Goal: Task Accomplishment & Management: Manage account settings

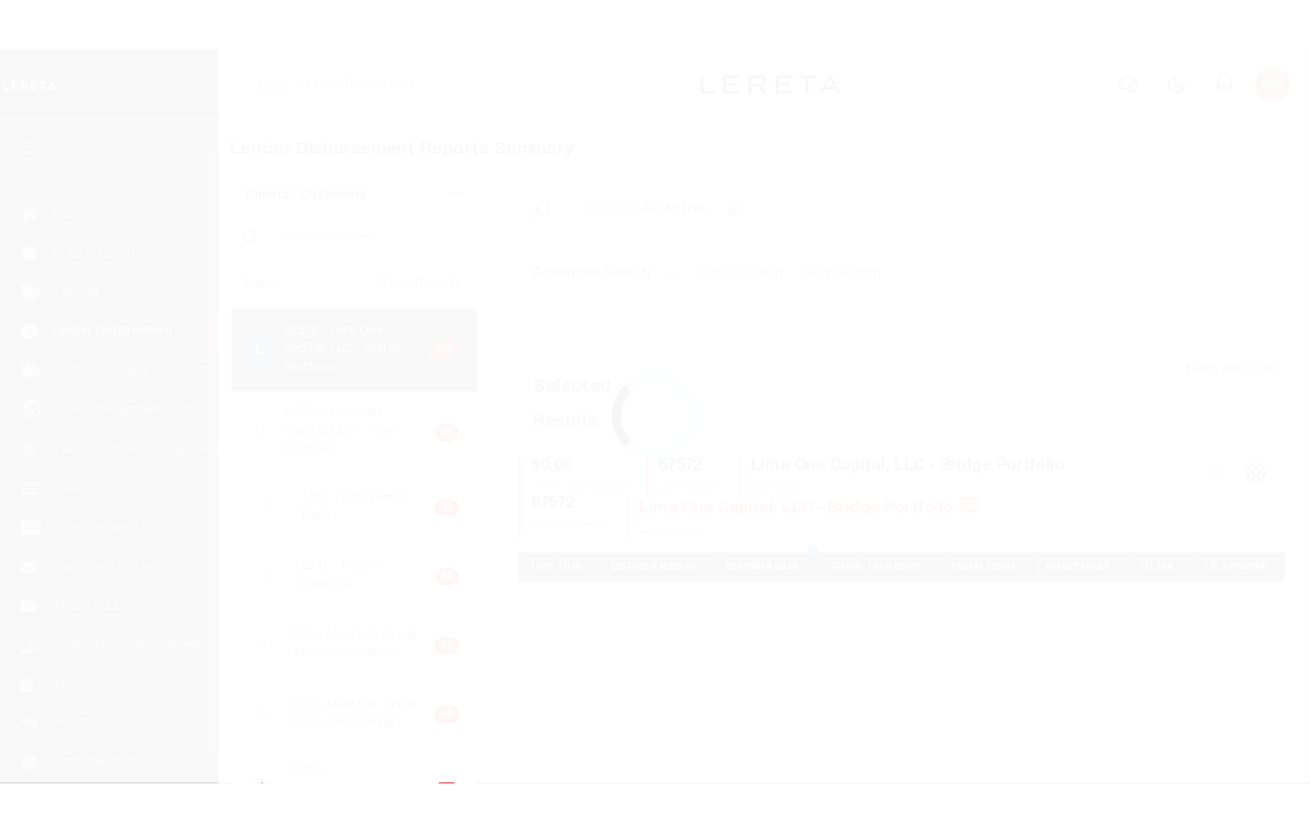
scroll to position [33, 0]
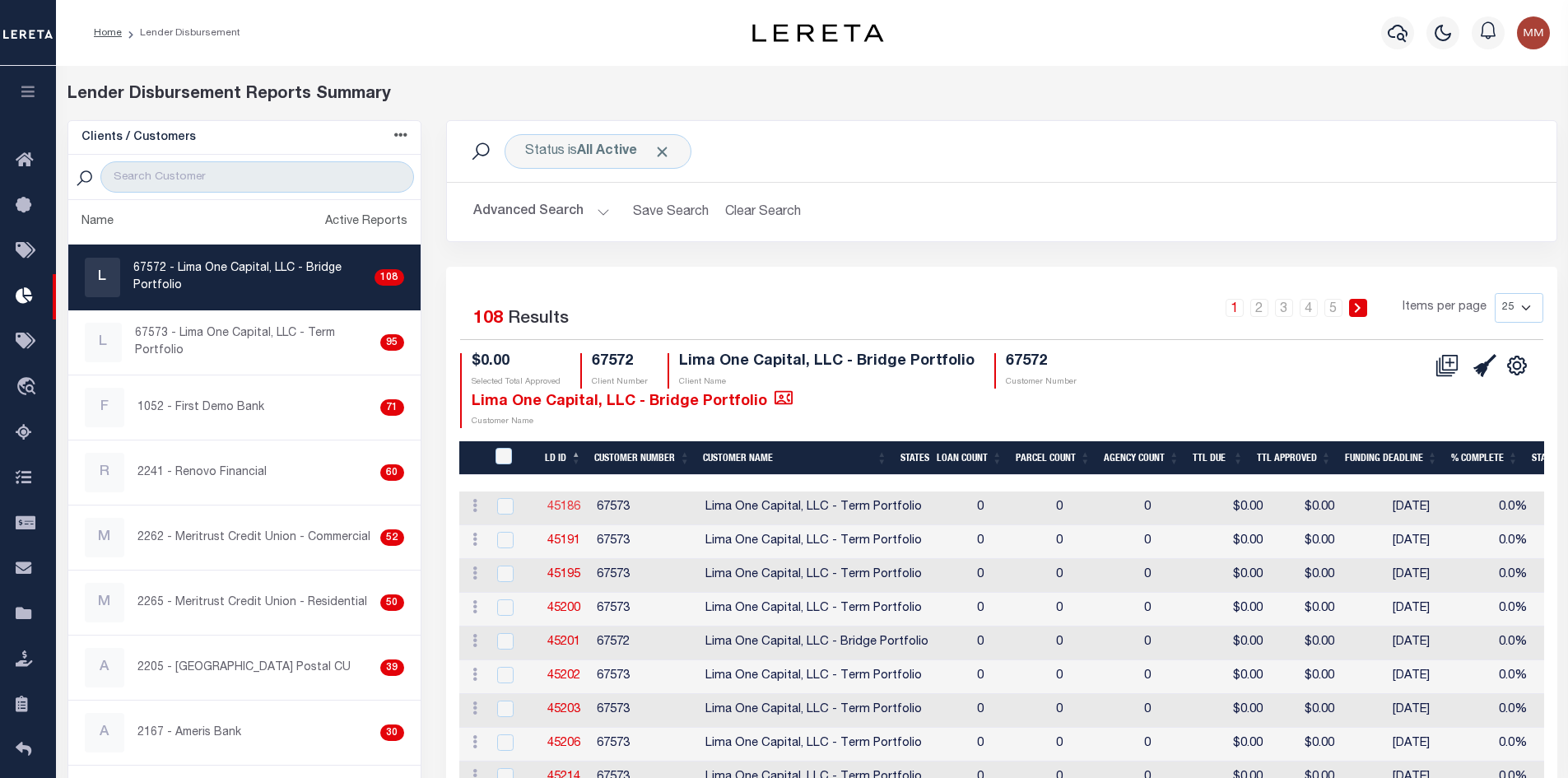
click at [570, 501] on link "45186" at bounding box center [564, 507] width 33 height 12
checkbox input "true"
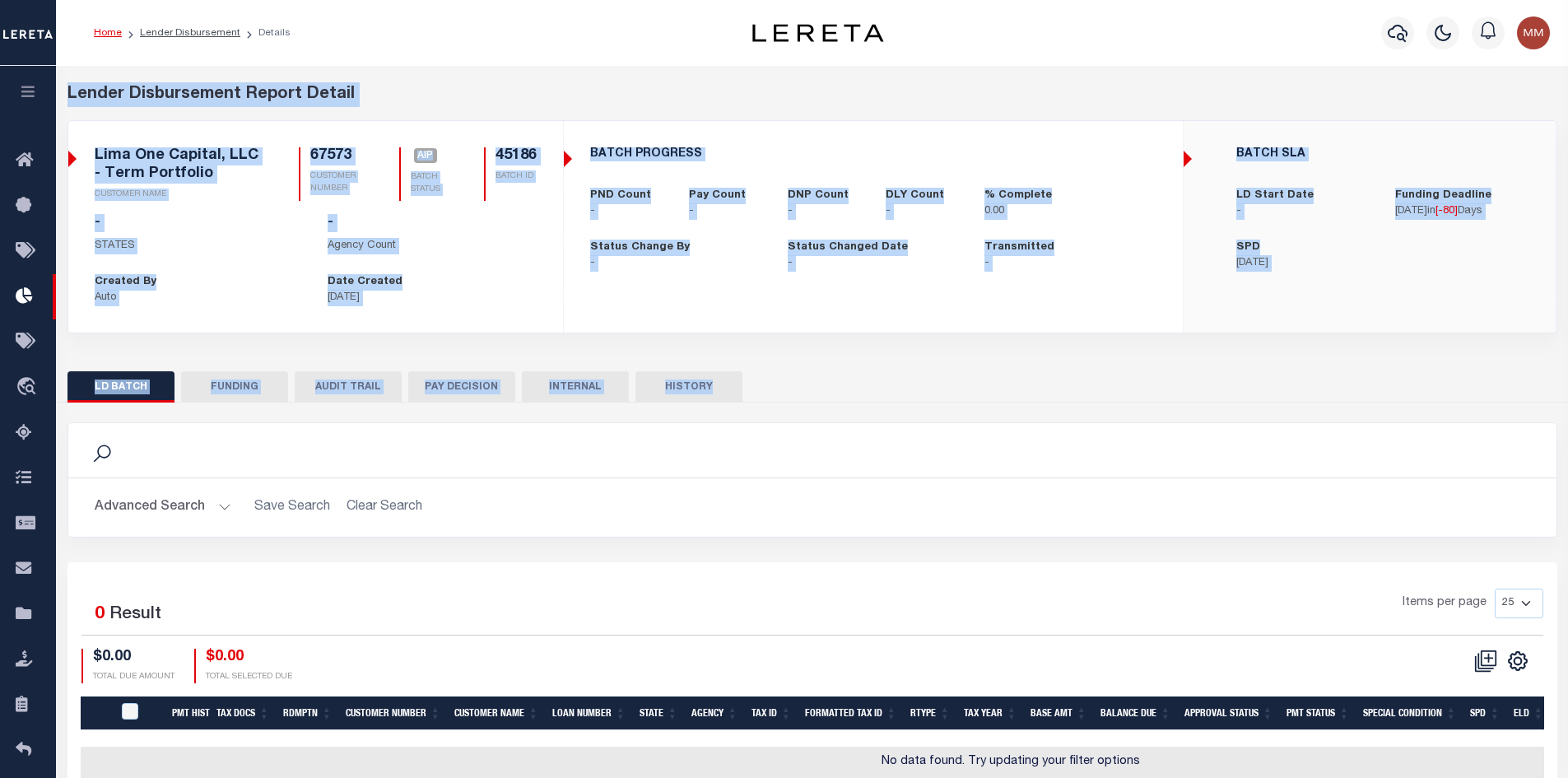
drag, startPoint x: 67, startPoint y: 100, endPoint x: 900, endPoint y: 450, distance: 903.5
click at [900, 450] on div "Lender Disbursement Report Detail 67572 CLIENT NUMBER Lima One Capital, LLC - B…" at bounding box center [811, 436] width 1502 height 709
copy div "Lender Disbursement Report Detail 67572 CLIENT NUMBER Lima One Capital, LLC - B…"
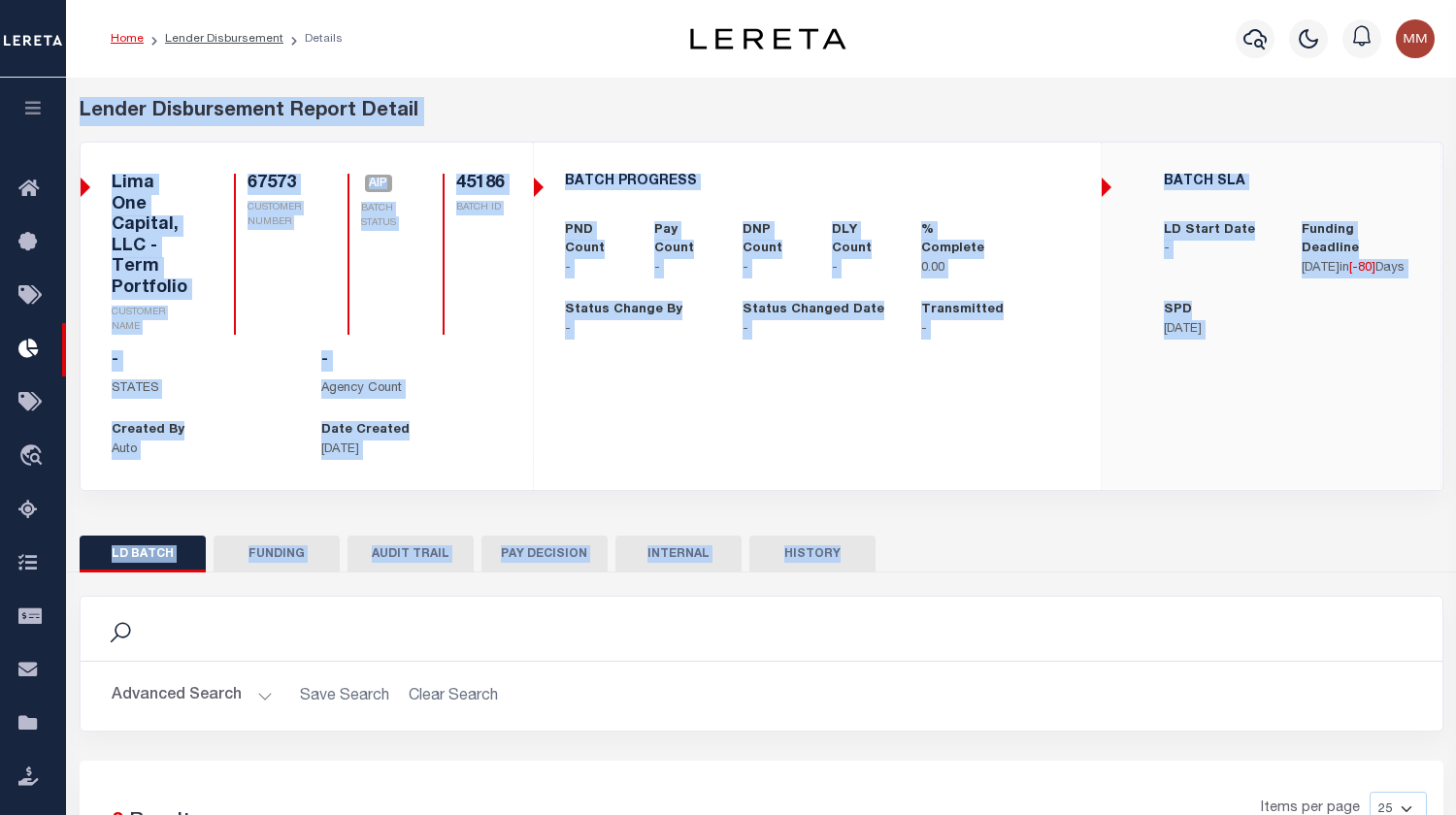
click at [1217, 419] on div "Lender Disbursement Report Detail 67572 CLIENT NUMBER Lima One Capital, LLC - B…" at bounding box center [761, 308] width 1393 height 424
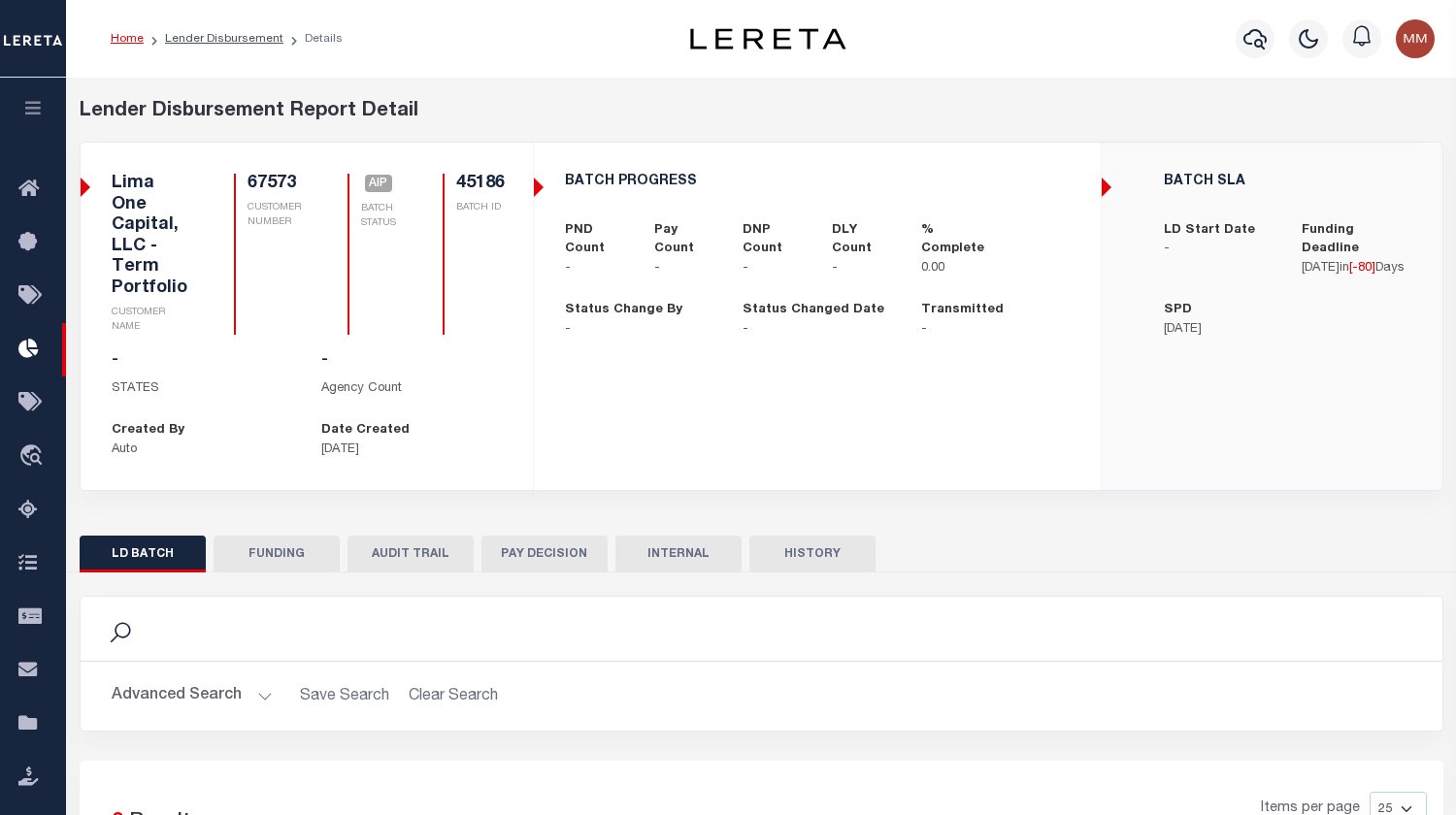
click at [555, 47] on div "Home Lender Disbursement Details" at bounding box center [375, 39] width 561 height 41
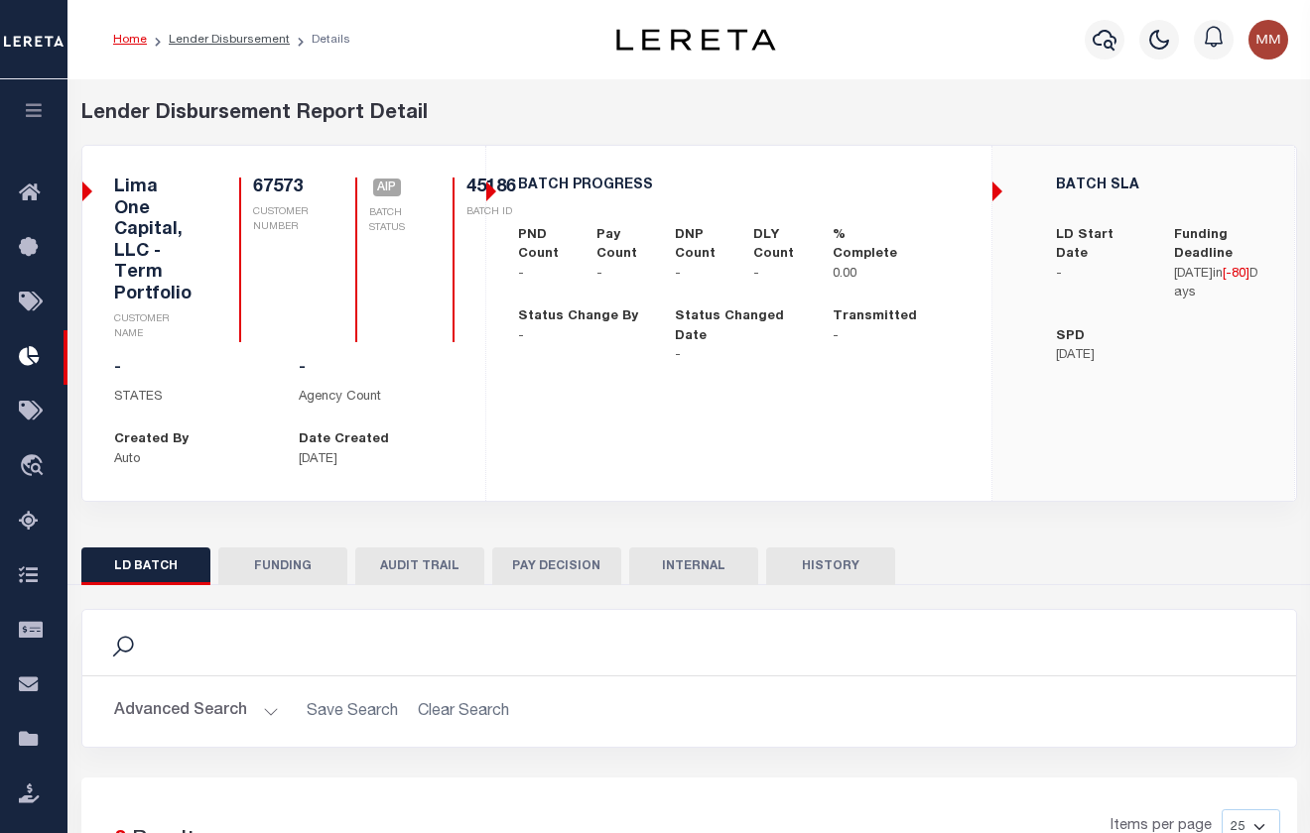
click at [89, 39] on div "Home Lender Disbursement Details" at bounding box center [688, 39] width 1242 height 79
drag, startPoint x: 77, startPoint y: 119, endPoint x: 867, endPoint y: 553, distance: 901.0
click at [867, 553] on div "Lender Disbursement Report Detail 67572 CLIENT NUMBER Lima One Capital, LLC - B…" at bounding box center [688, 577] width 1230 height 956
copy div "Lender Disbursement Report Detail 67572 CLIENT NUMBER Lima One Capital, LLC - B…"
click at [203, 391] on p "STATES" at bounding box center [191, 398] width 155 height 20
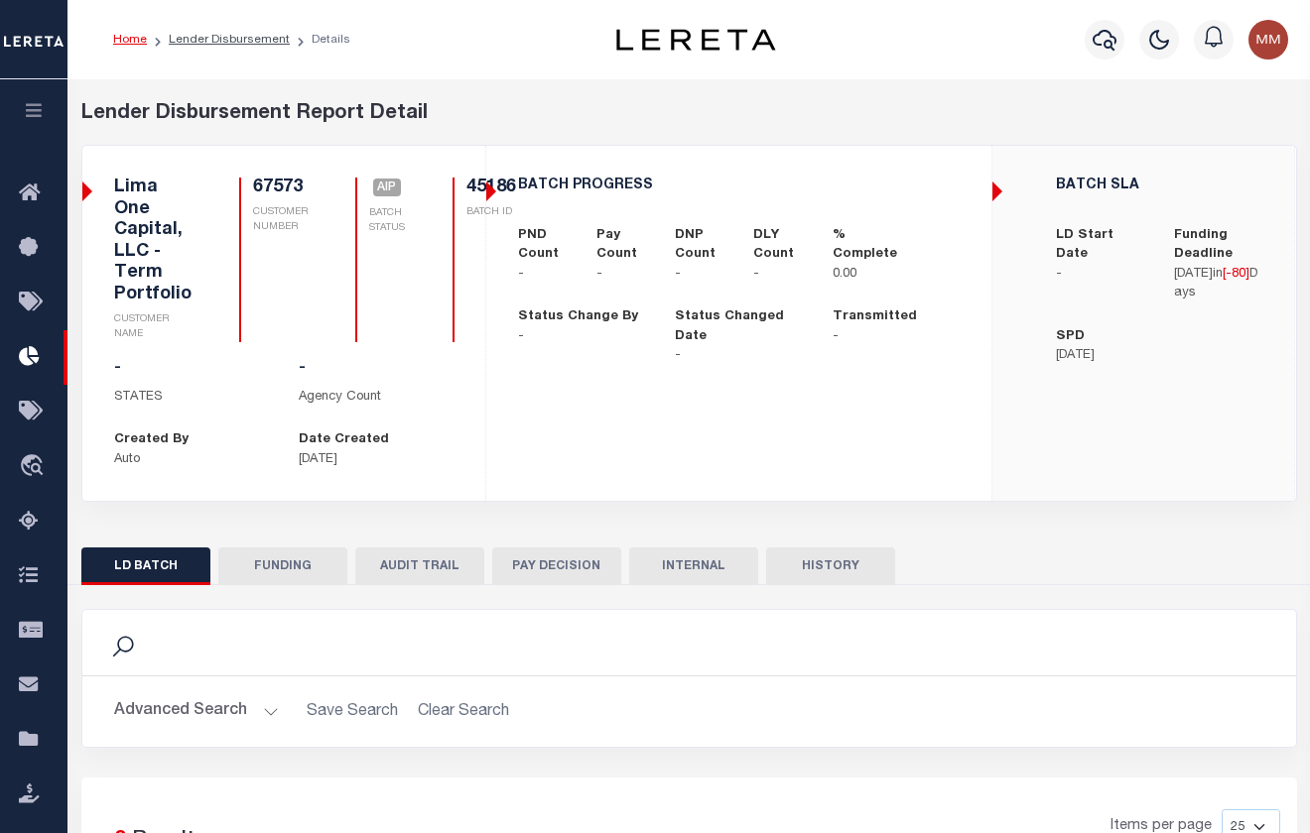
click at [493, 188] on div "BATCH PROGRESS PND Count - Pay Count - DNP Count - DLY Count - -" at bounding box center [738, 272] width 505 height 252
click at [459, 245] on div "45186 BATCH ID" at bounding box center [483, 260] width 63 height 165
click at [488, 190] on div "BATCH PROGRESS PND Count - Pay Count - DNP Count - DLY Count - -" at bounding box center [738, 272] width 505 height 252
click at [494, 186] on div "BATCH PROGRESS PND Count - Pay Count - DNP Count - DLY Count - -" at bounding box center [738, 272] width 505 height 252
click at [702, 290] on div "BATCH PROGRESS PND Count - Pay Count - DNP Count - DLY Count - % Complete 0.00 …" at bounding box center [738, 272] width 503 height 220
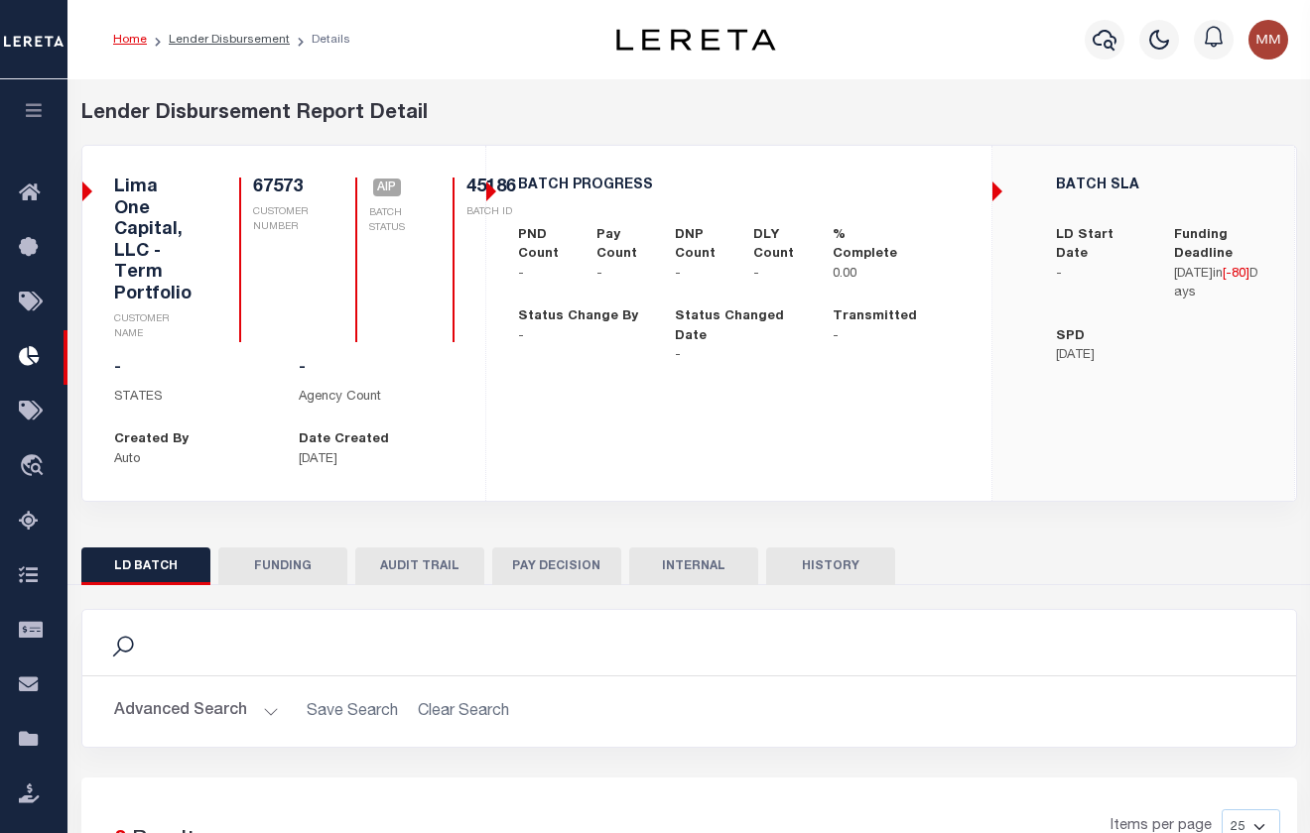
click at [989, 183] on div "BATCH PROGRESS PND Count - Pay Count - DNP Count - DLY Count - % Complete 0.00 …" at bounding box center [738, 272] width 503 height 220
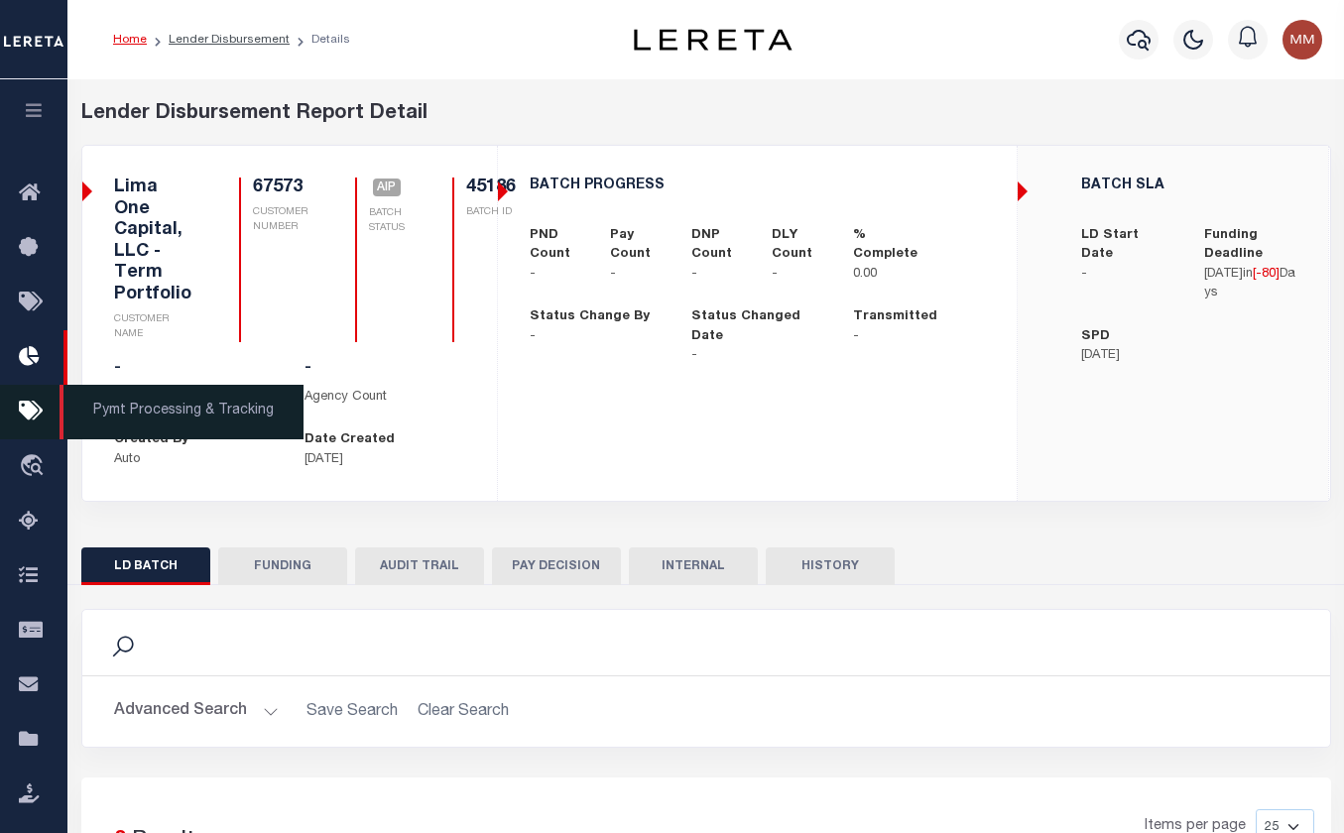
click at [34, 399] on link "Pymt Processing & Tracking" at bounding box center [33, 412] width 67 height 55
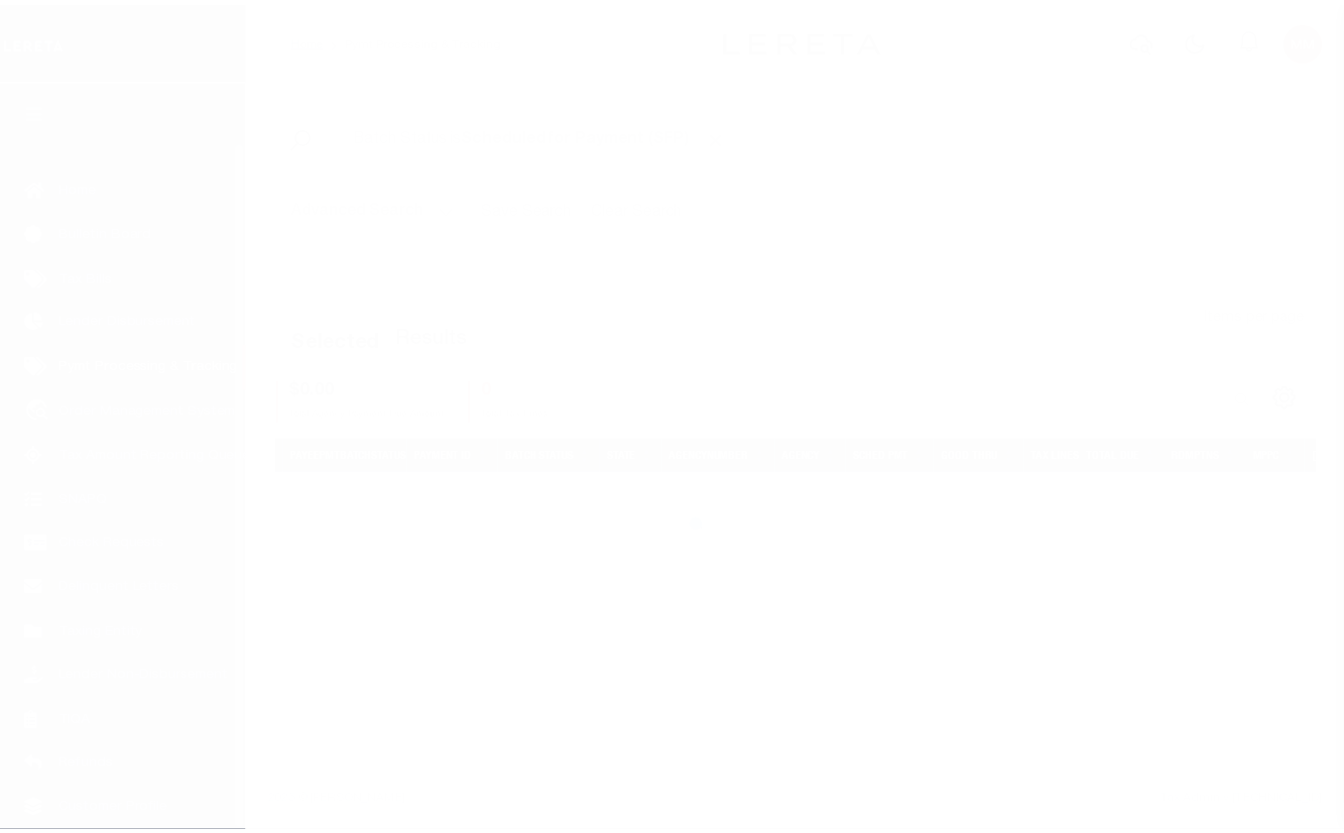
scroll to position [64, 0]
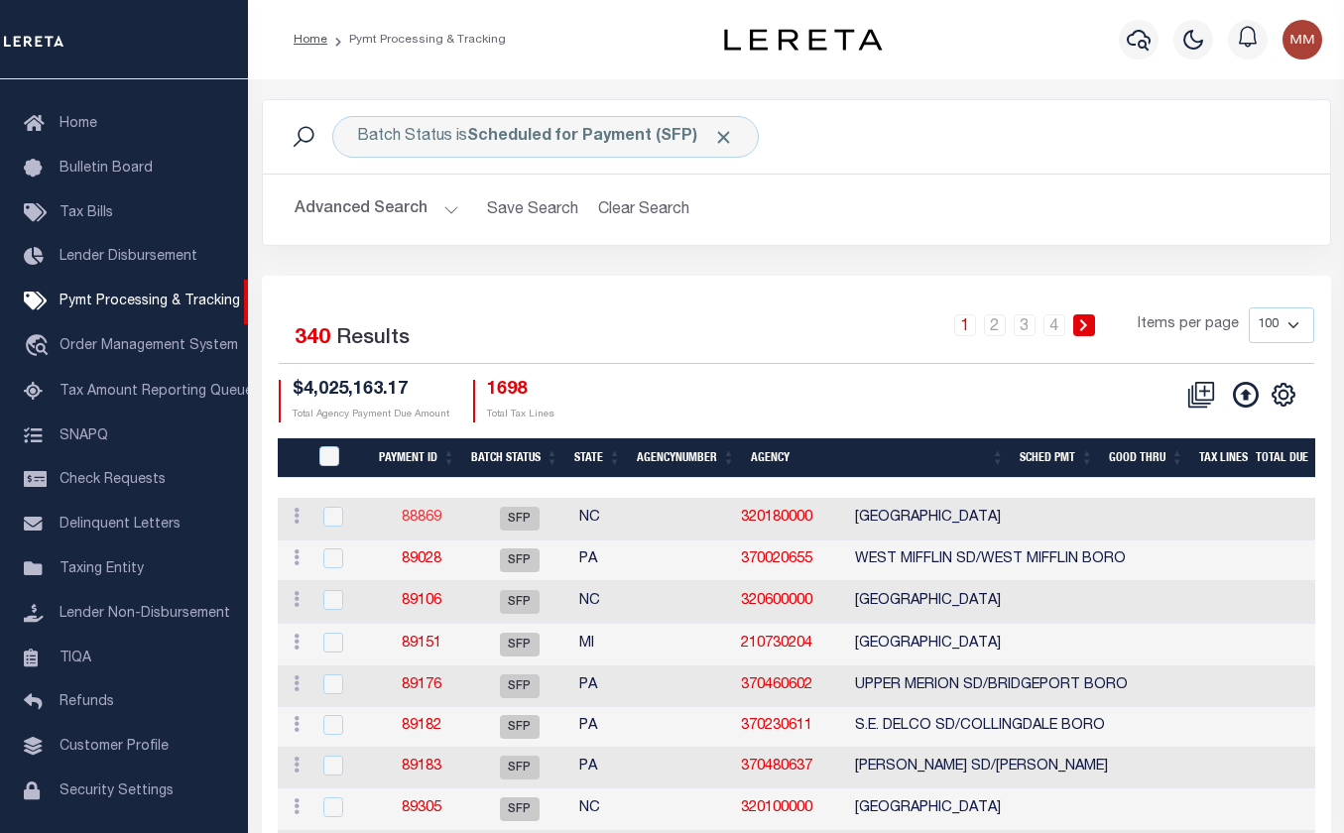
click at [421, 511] on link "88869" at bounding box center [422, 518] width 40 height 14
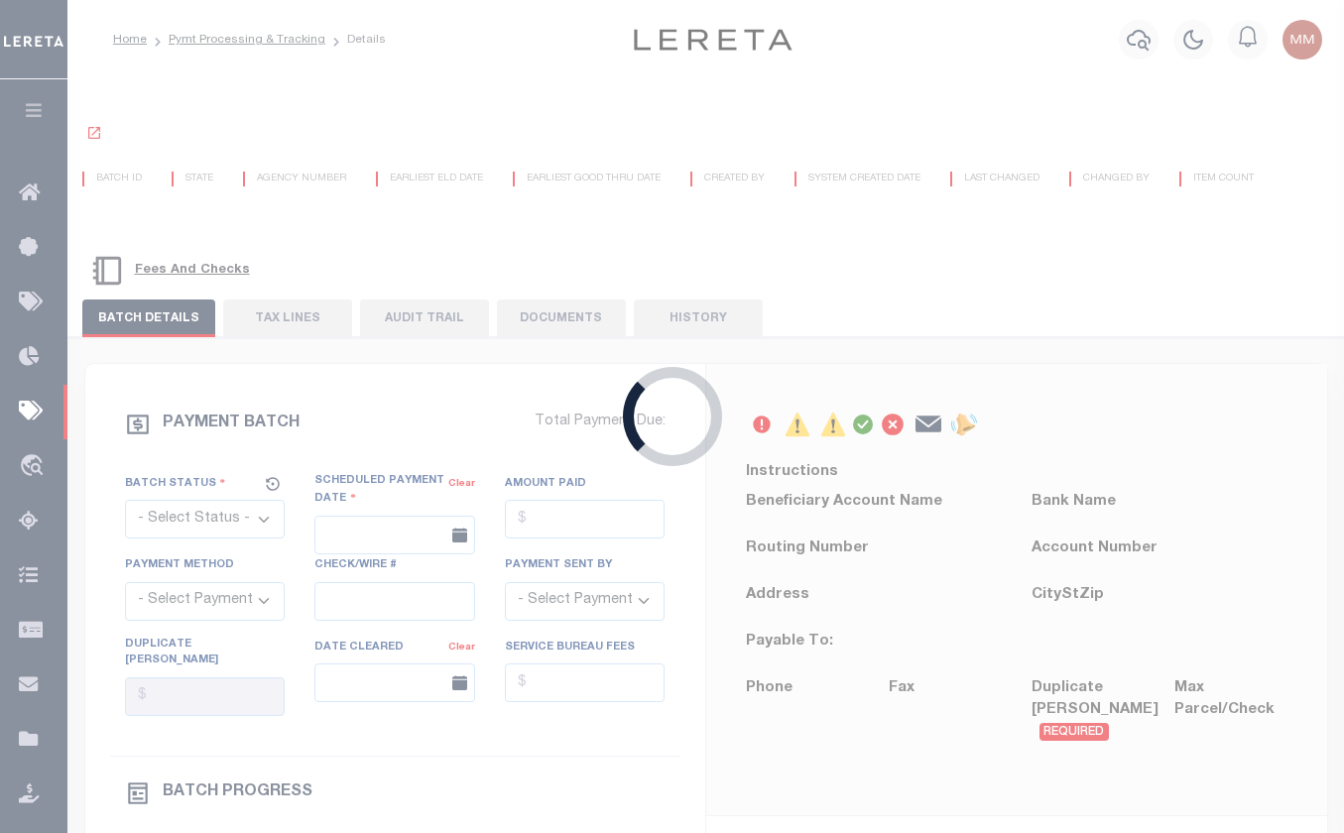
select select "SFP"
type input "12/23/2025"
type input "Audria"
type input "N"
radio input "true"
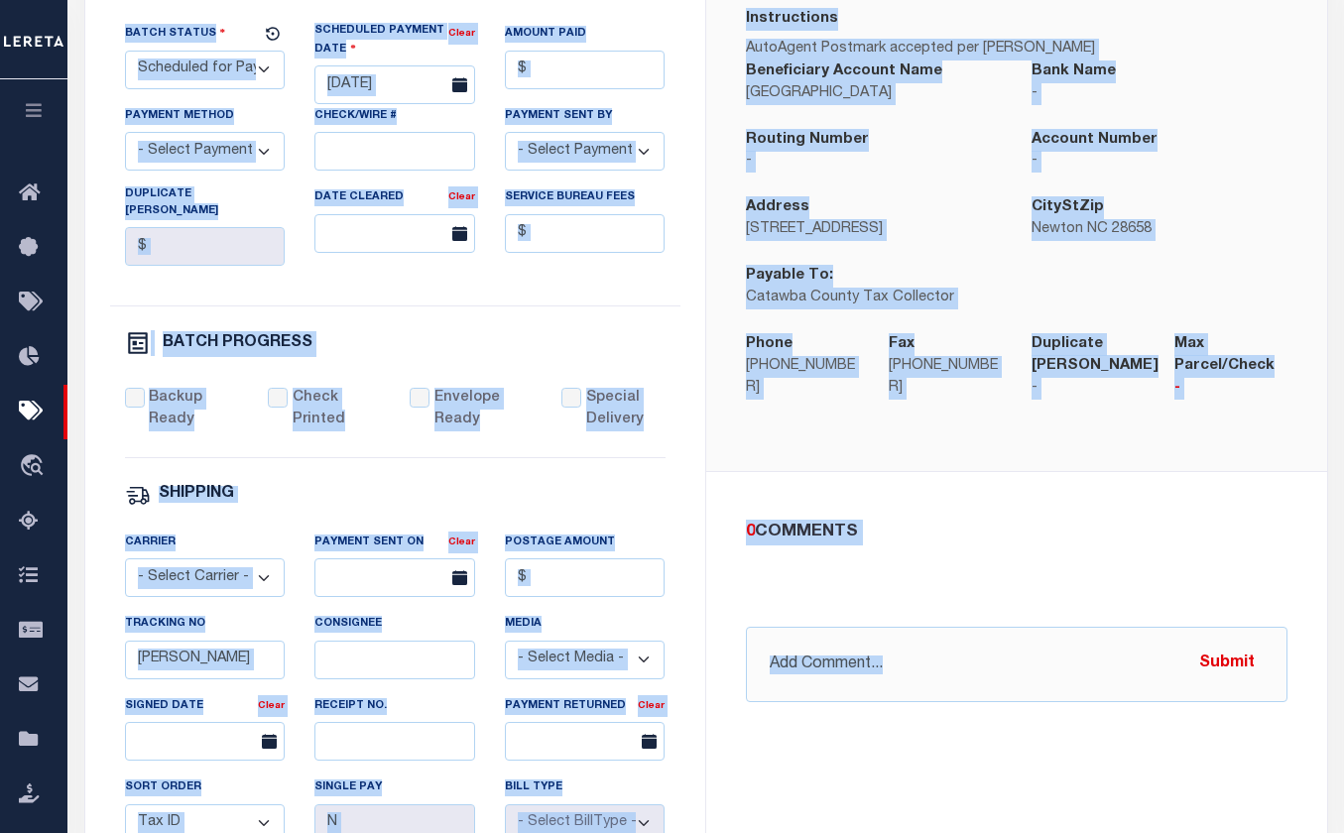
scroll to position [806, 0]
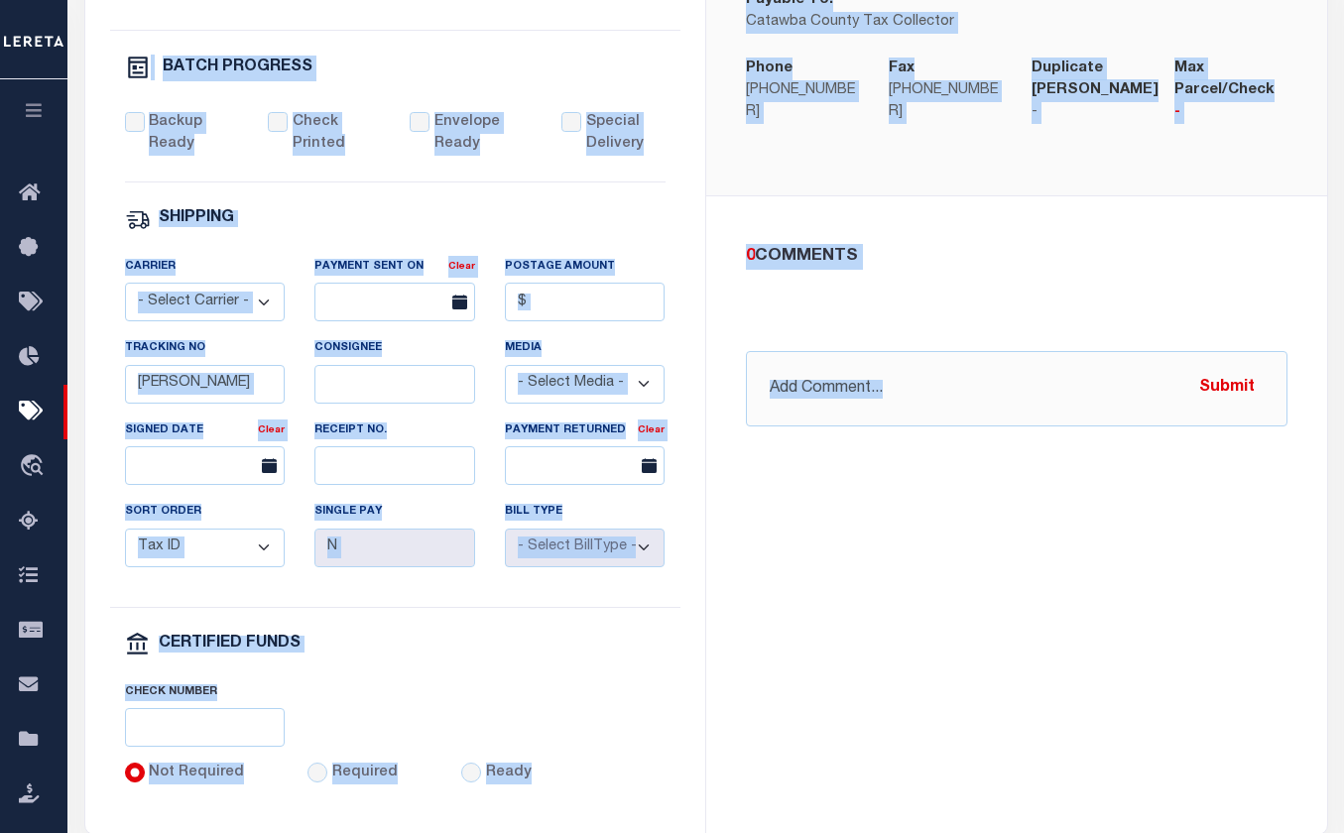
drag, startPoint x: 85, startPoint y: 133, endPoint x: 1107, endPoint y: 537, distance: 1098.8
click at [1107, 537] on div "CATAWBA COUNTY SFP 88869 BATCH ID NC STATE 320180000 AGENCY NUMBER Auto 4" at bounding box center [707, 101] width 1298 height 1662
copy div "CATAWBA COUNTY SFP 88869 BATCH ID NC STATE 320180000 AGENCY NUMBER 01/05/2026 E…"
click at [210, 256] on div "Carrier - Select Carrier - E-mail Fax Fedex FTP Other UPS USPS" at bounding box center [205, 288] width 161 height 65
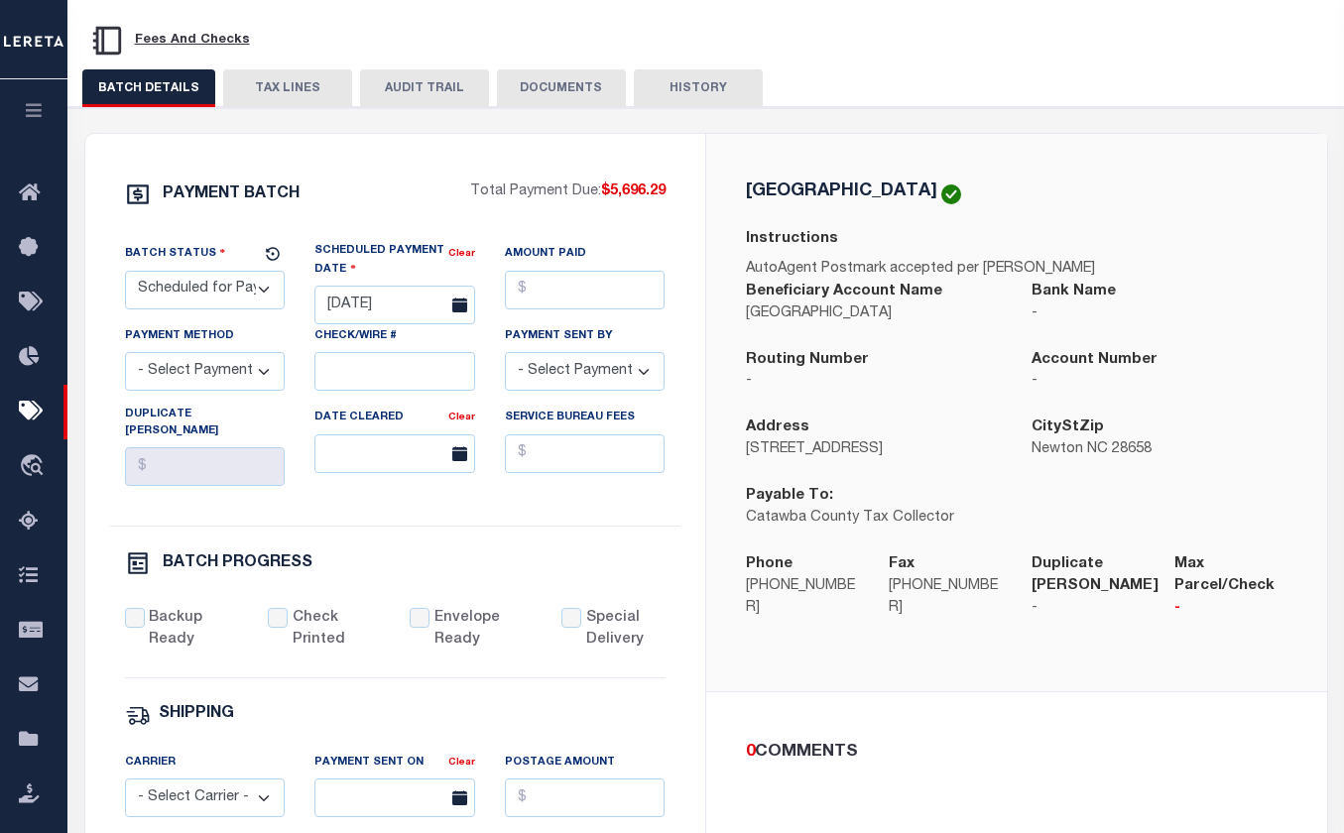
scroll to position [0, 0]
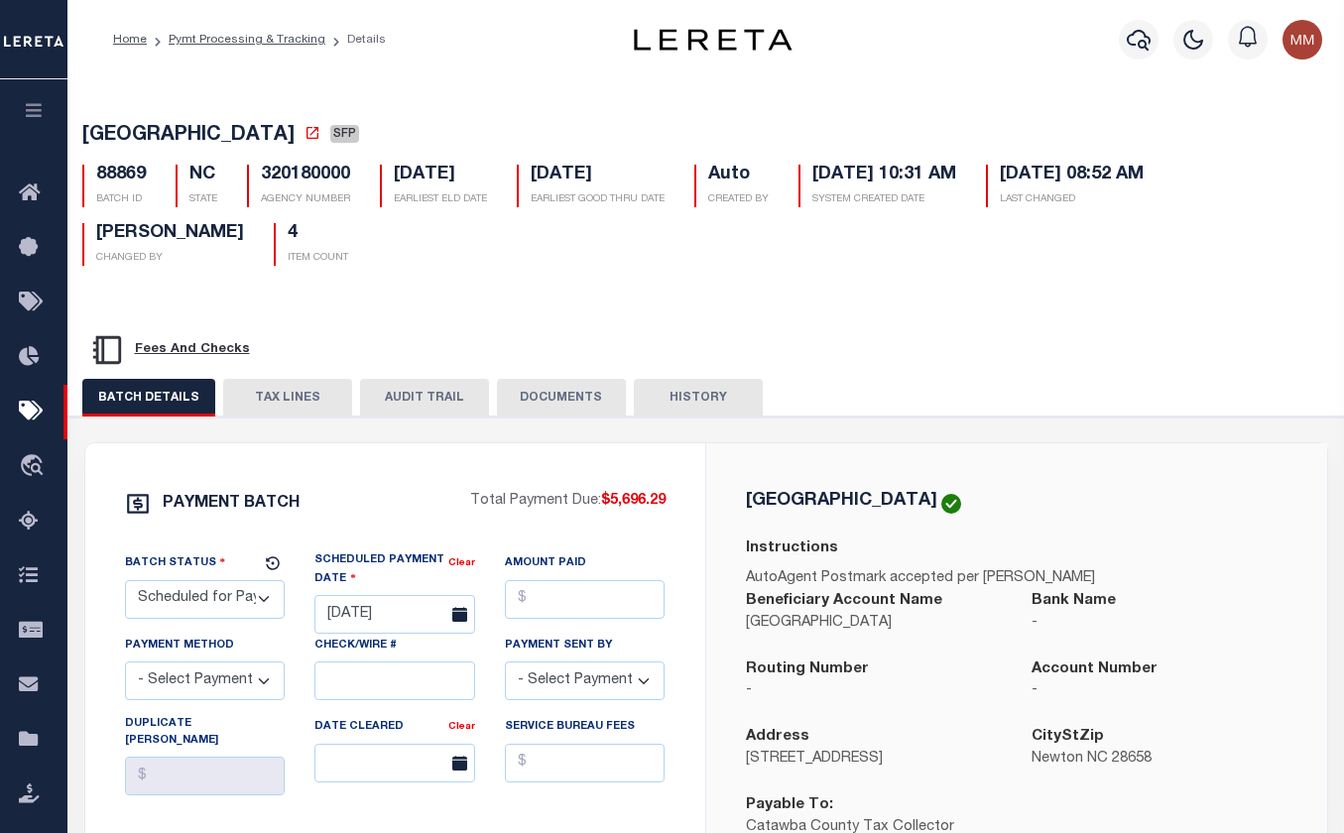
click at [289, 379] on button "TAX LINES" at bounding box center [287, 398] width 129 height 38
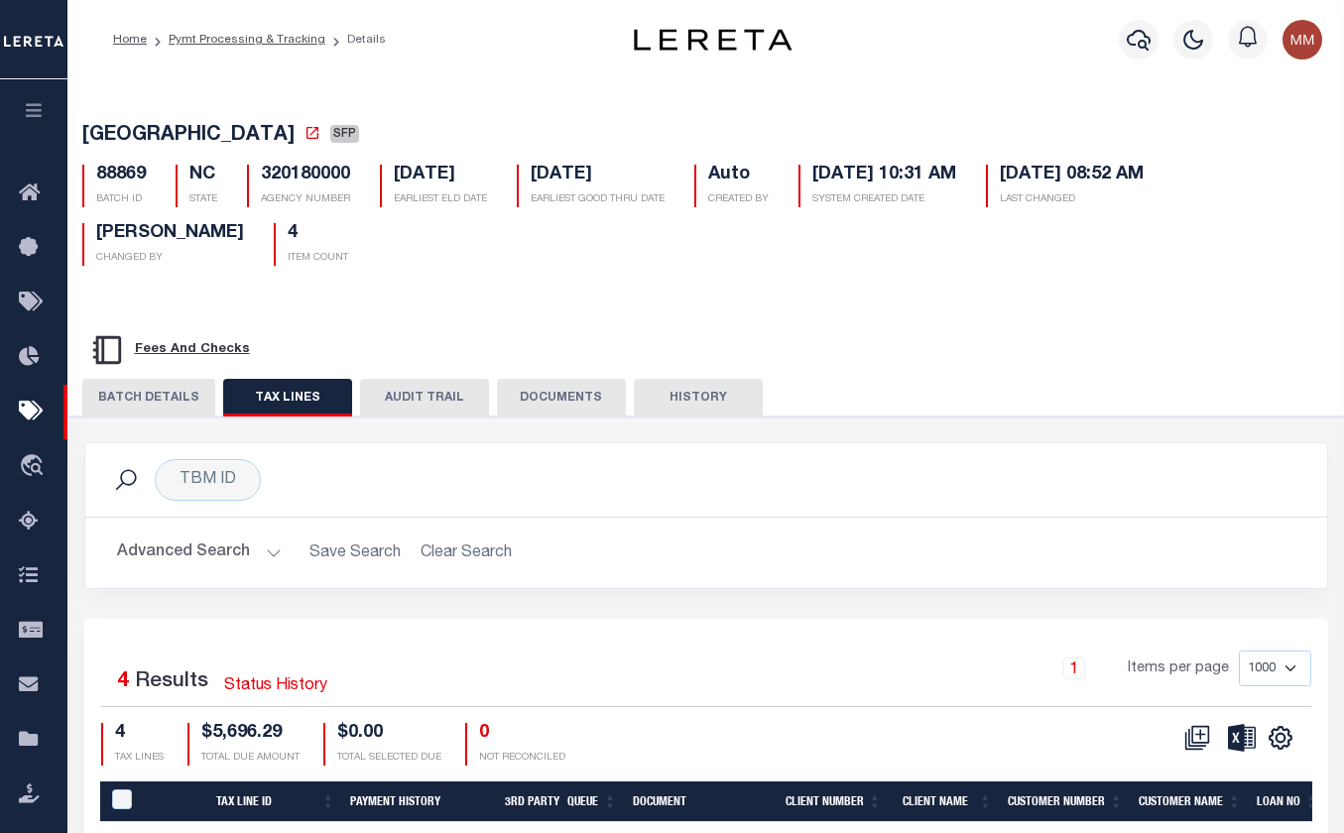
click at [447, 388] on button "AUDIT TRAIL" at bounding box center [424, 398] width 129 height 38
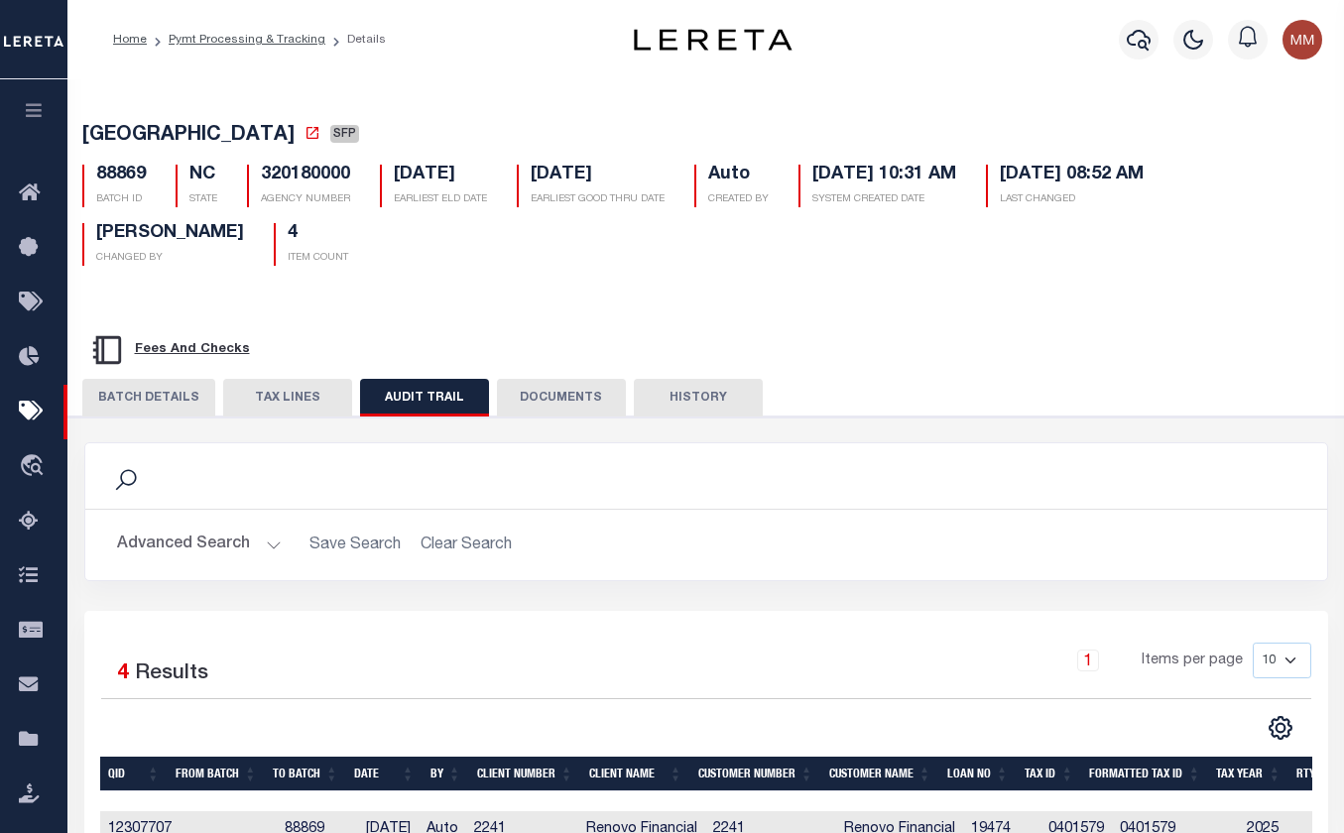
click at [555, 379] on button "DOCUMENTS" at bounding box center [561, 398] width 129 height 38
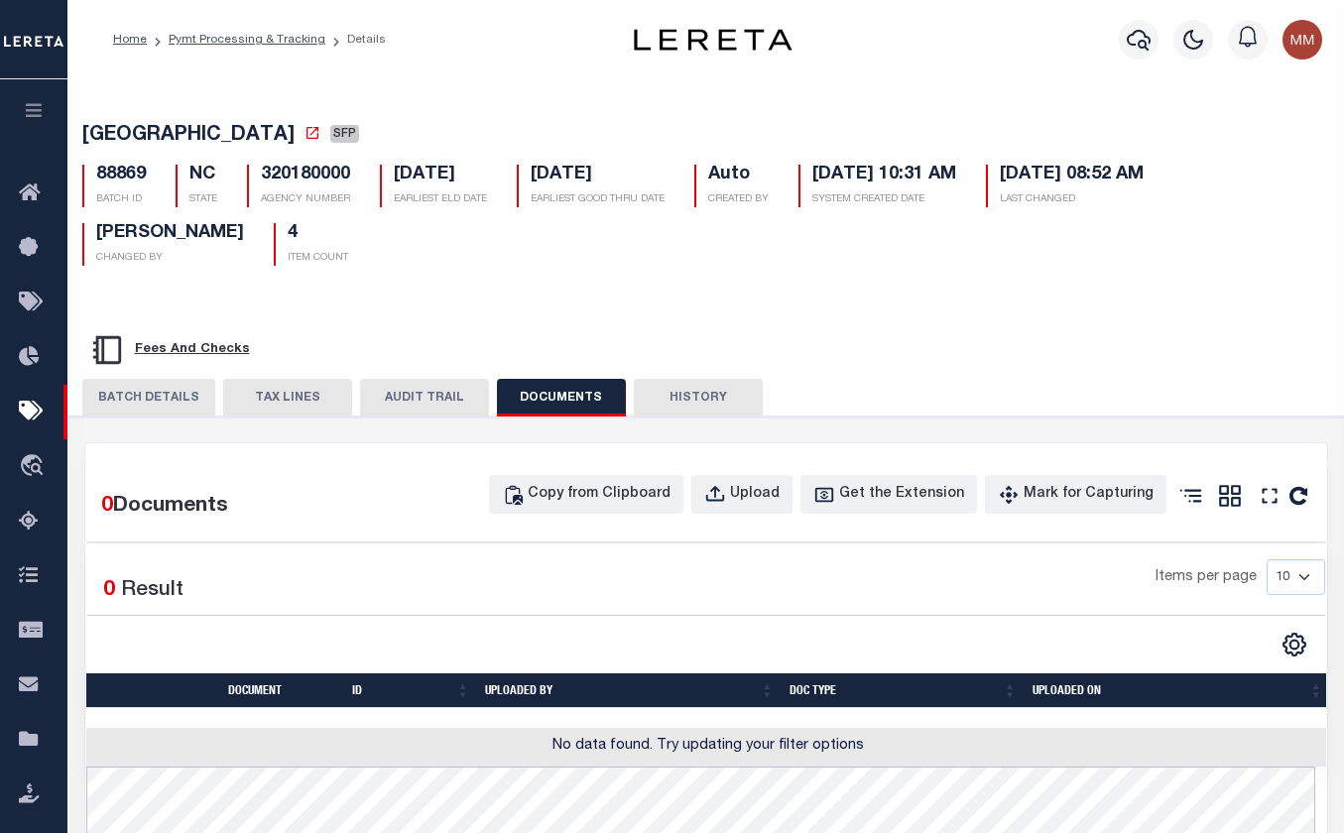
click at [120, 384] on button "BATCH DETAILS" at bounding box center [148, 398] width 133 height 38
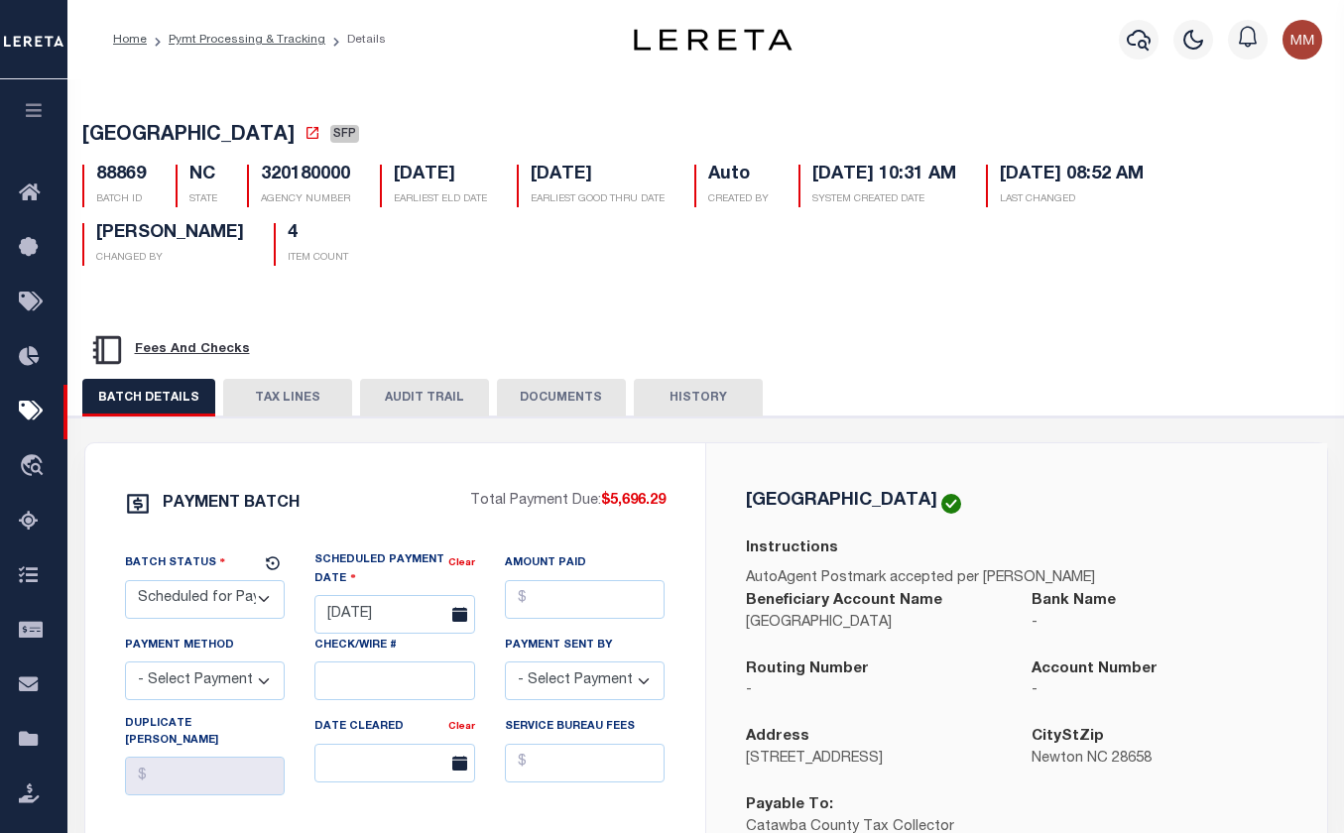
drag, startPoint x: 787, startPoint y: 396, endPoint x: 85, endPoint y: 392, distance: 701.5
click at [85, 392] on div "BATCH DETAILS TAX LINES AUDIT TRAIL DOCUMENTS HISTORY" at bounding box center [706, 397] width 1248 height 37
copy div "BATCH DETAILS TAX LINES AUDIT TRAIL DOCUMENTS HISTORY"
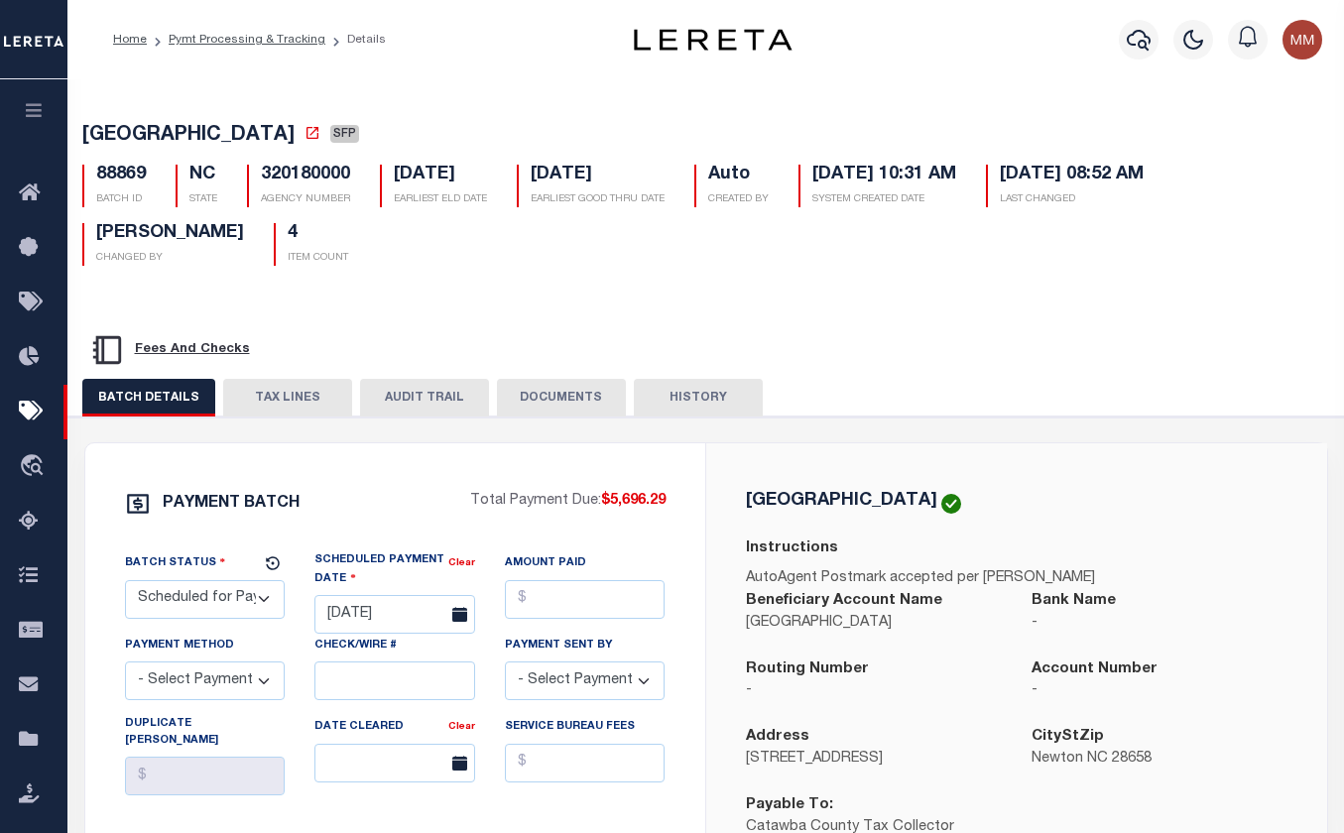
click at [948, 329] on div "Fees And Checks" at bounding box center [706, 350] width 1248 height 42
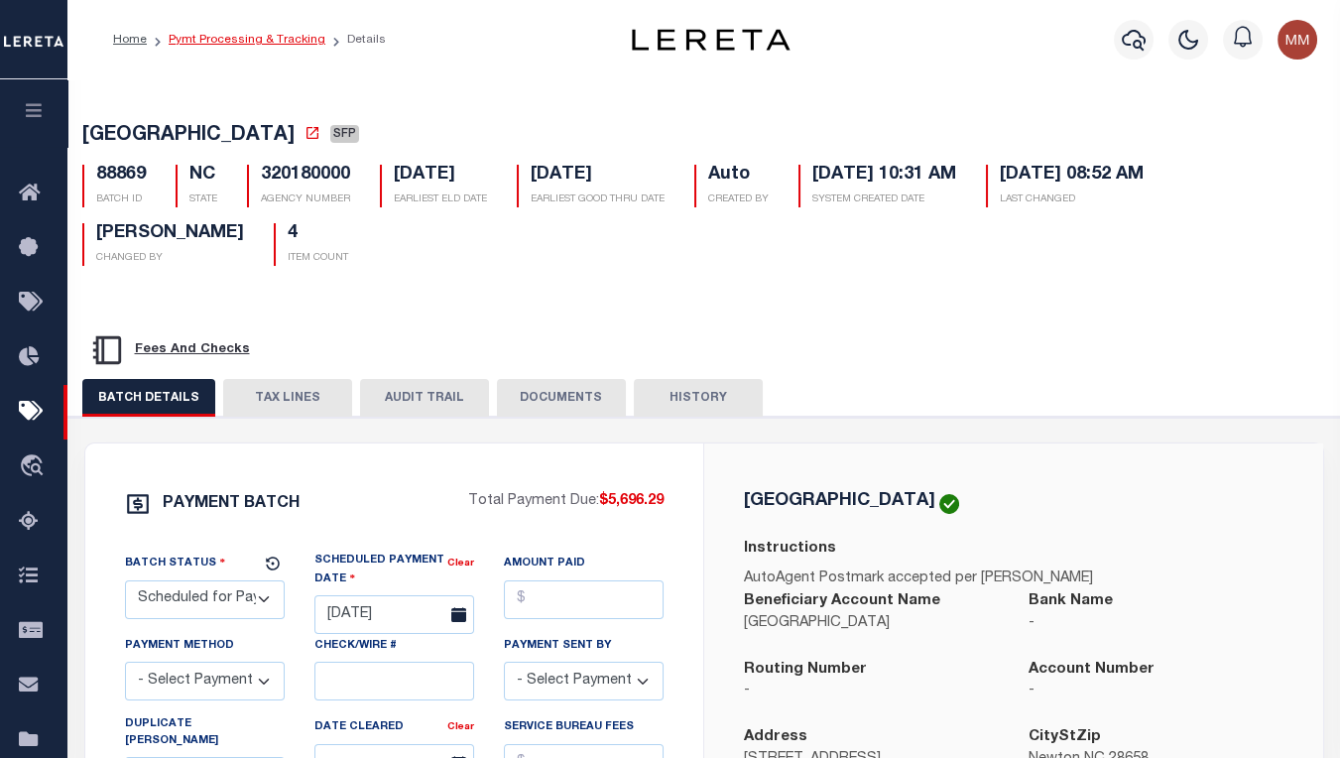
click at [208, 34] on link "Pymt Processing & Tracking" at bounding box center [247, 40] width 157 height 12
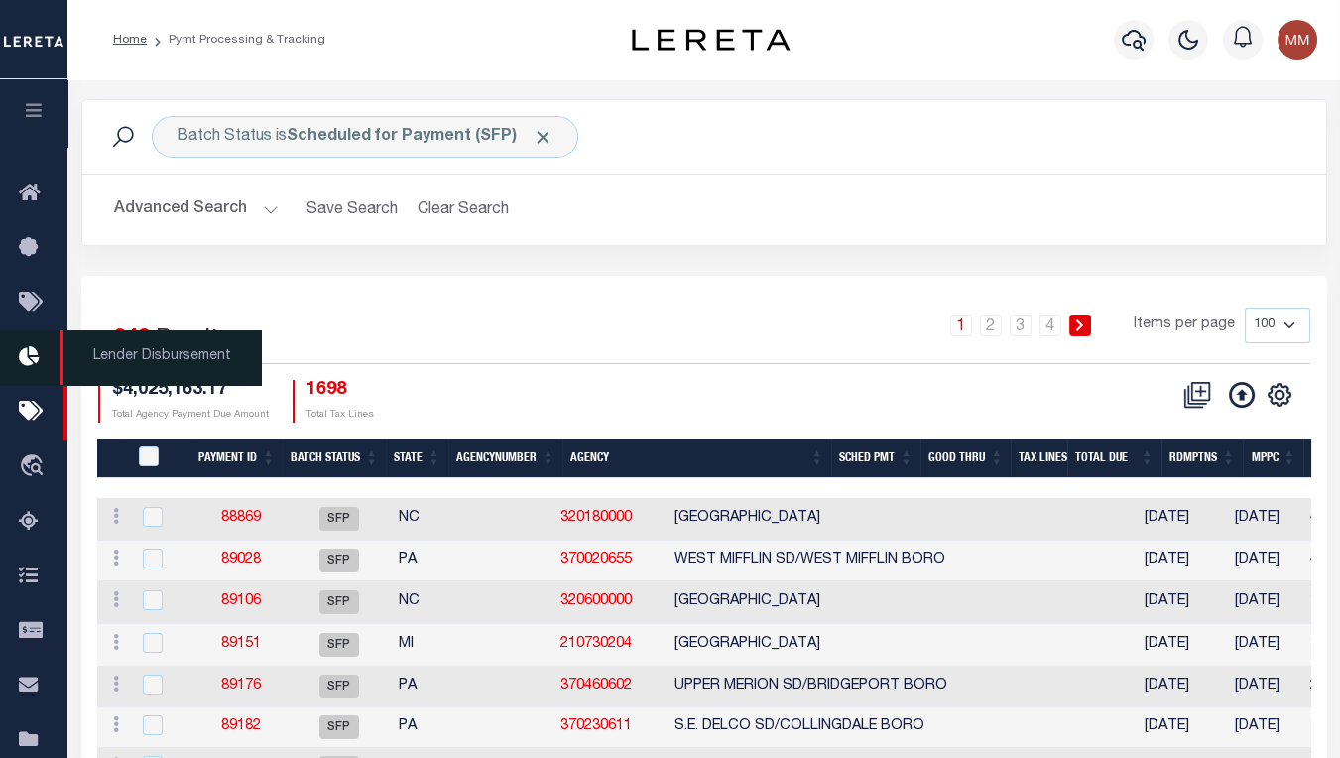
click at [41, 347] on icon at bounding box center [35, 357] width 32 height 25
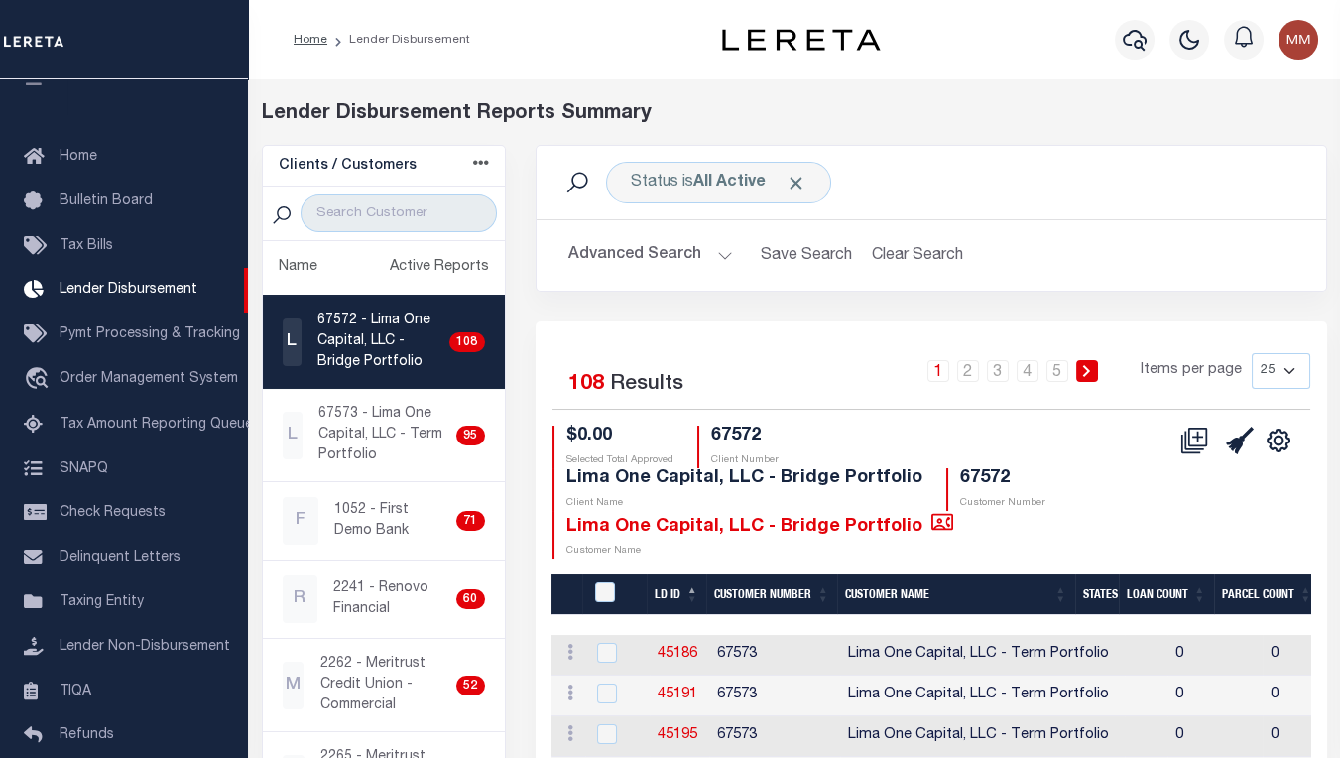
click at [482, 164] on icon at bounding box center [481, 163] width 16 height 16
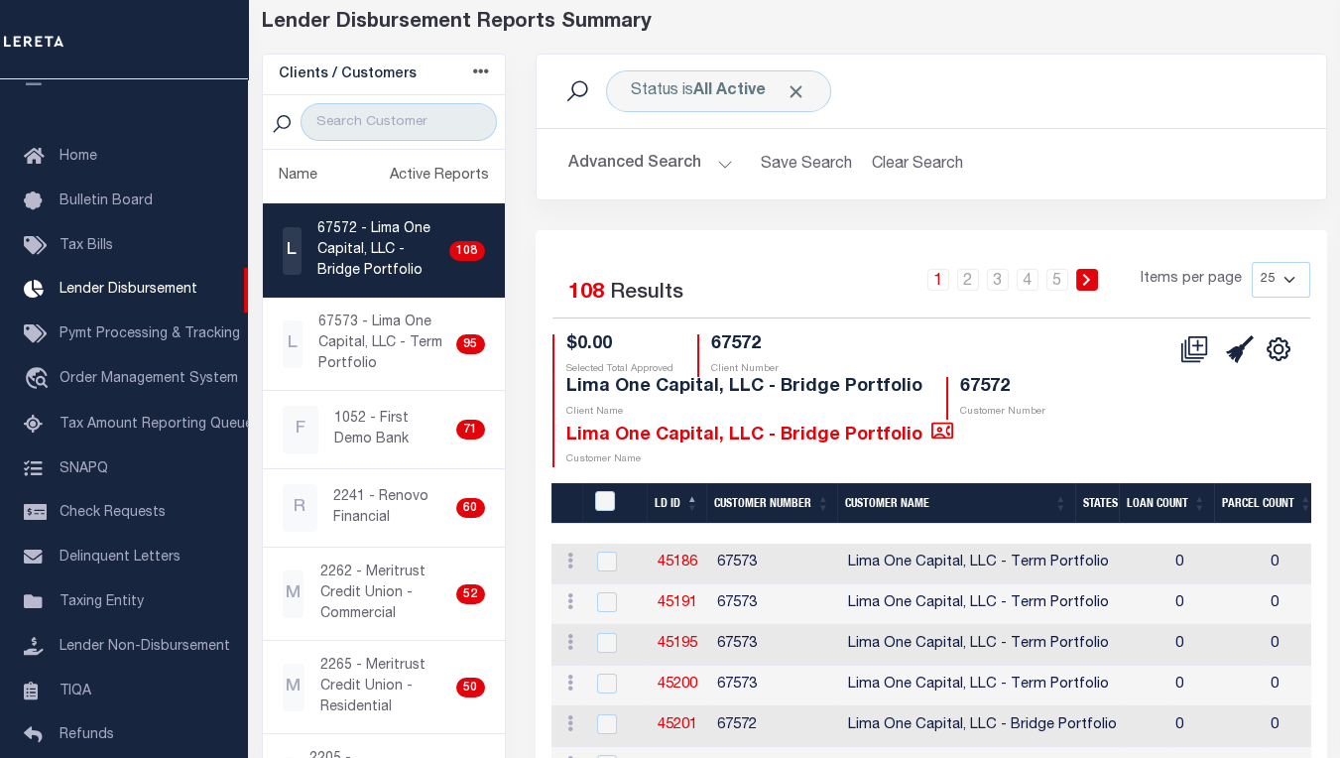
scroll to position [180, 0]
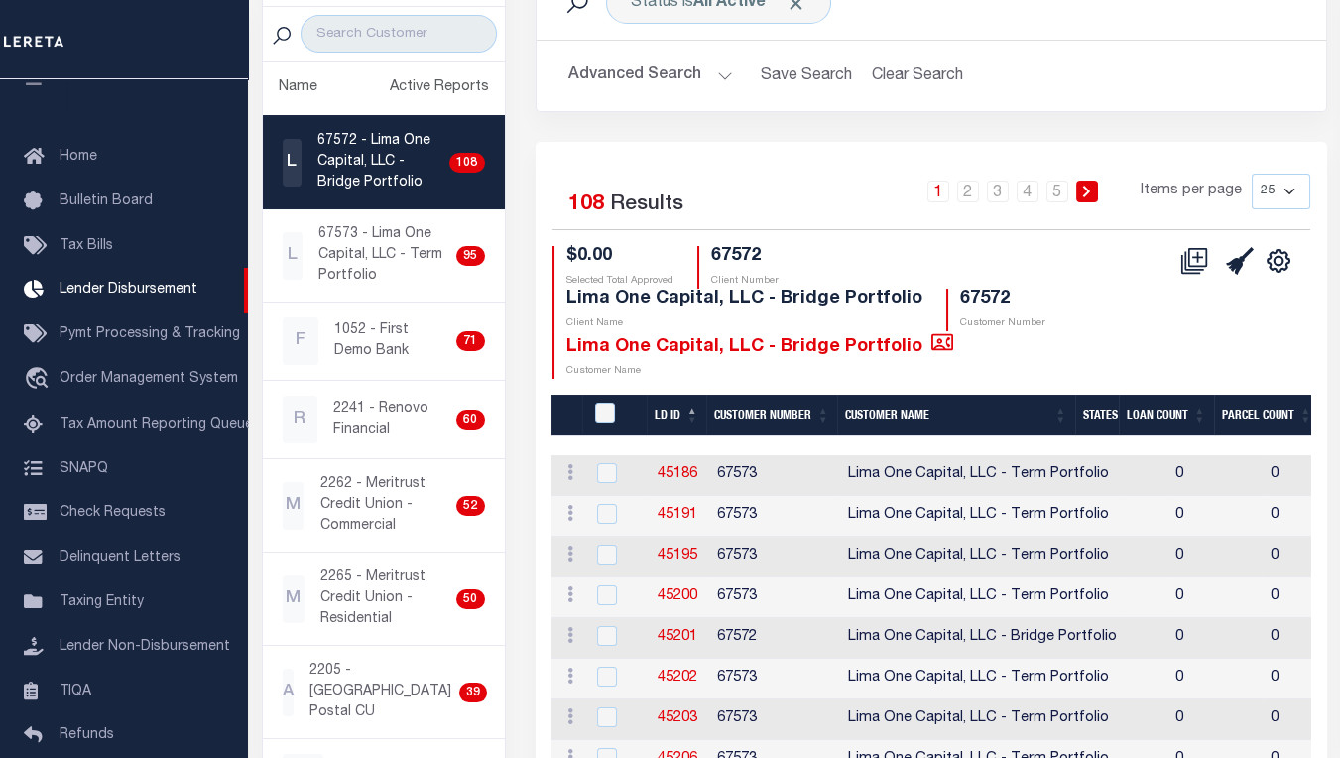
click at [1233, 291] on div "CSV Export Selected Print Show Filter Show Search Columns 0: 1: LDID 2: LD ID 3…" at bounding box center [1233, 313] width 123 height 134
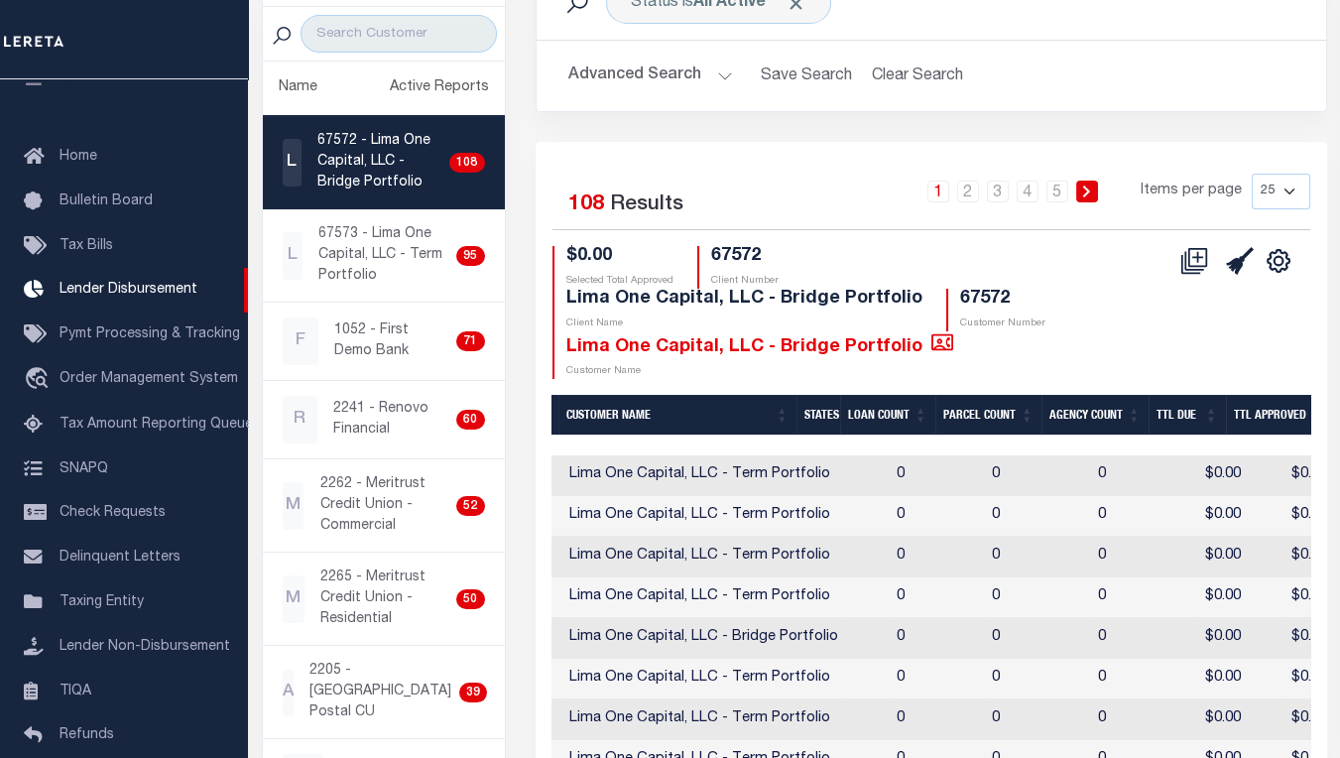
scroll to position [0, 0]
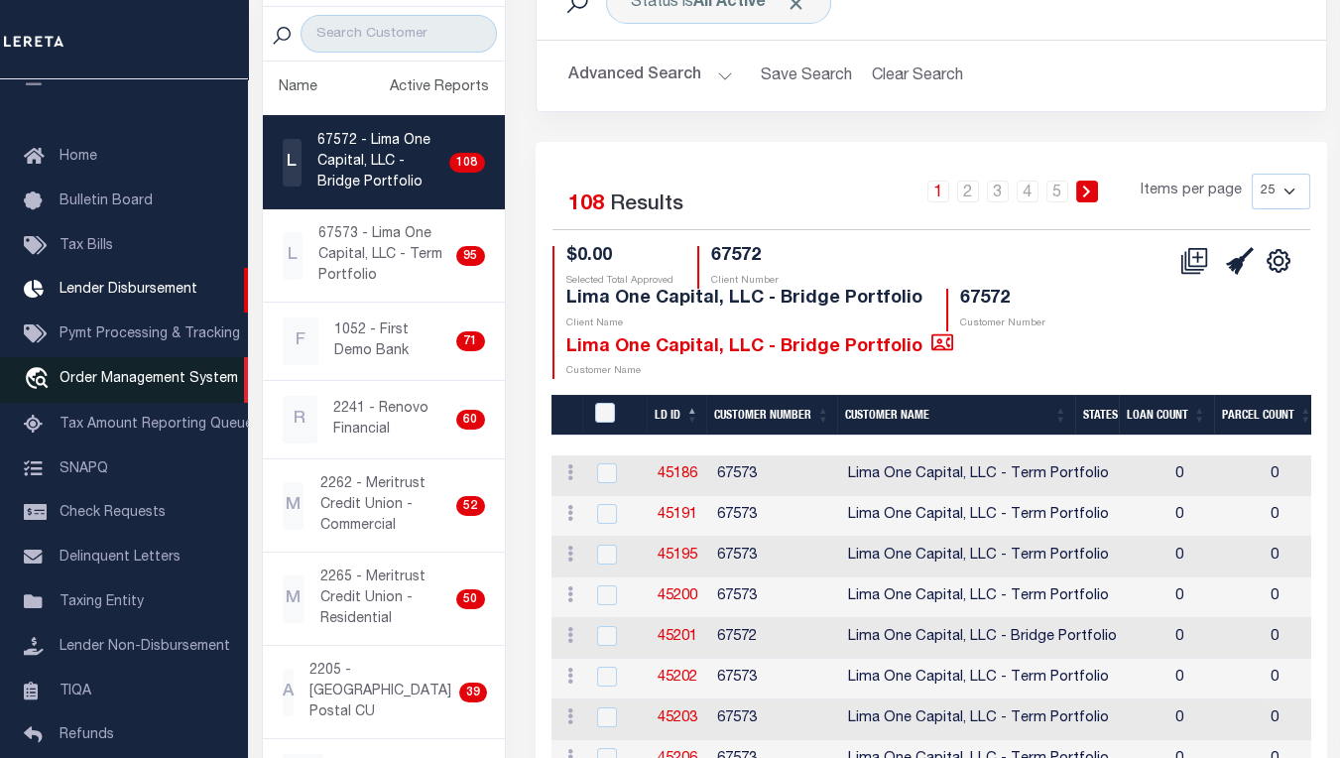
click at [108, 372] on span "Order Management System" at bounding box center [149, 379] width 179 height 14
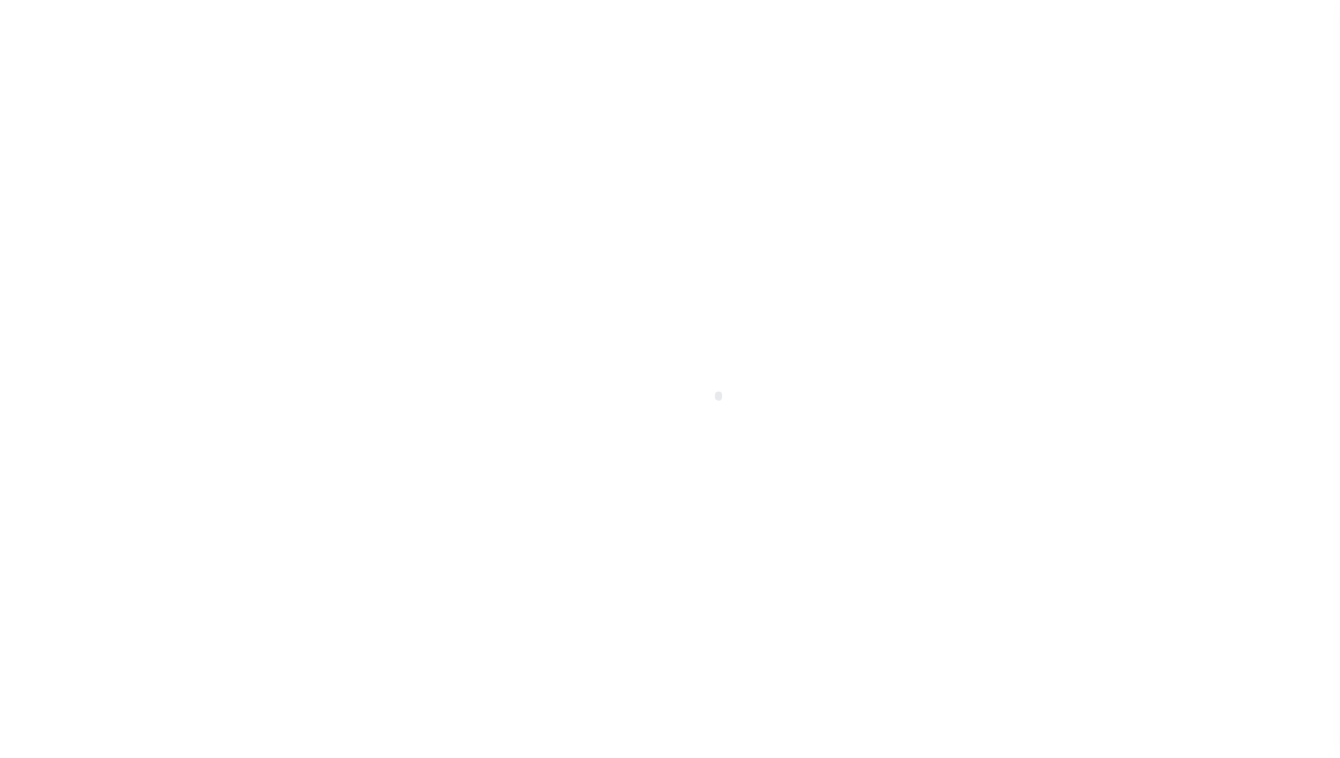
scroll to position [141, 0]
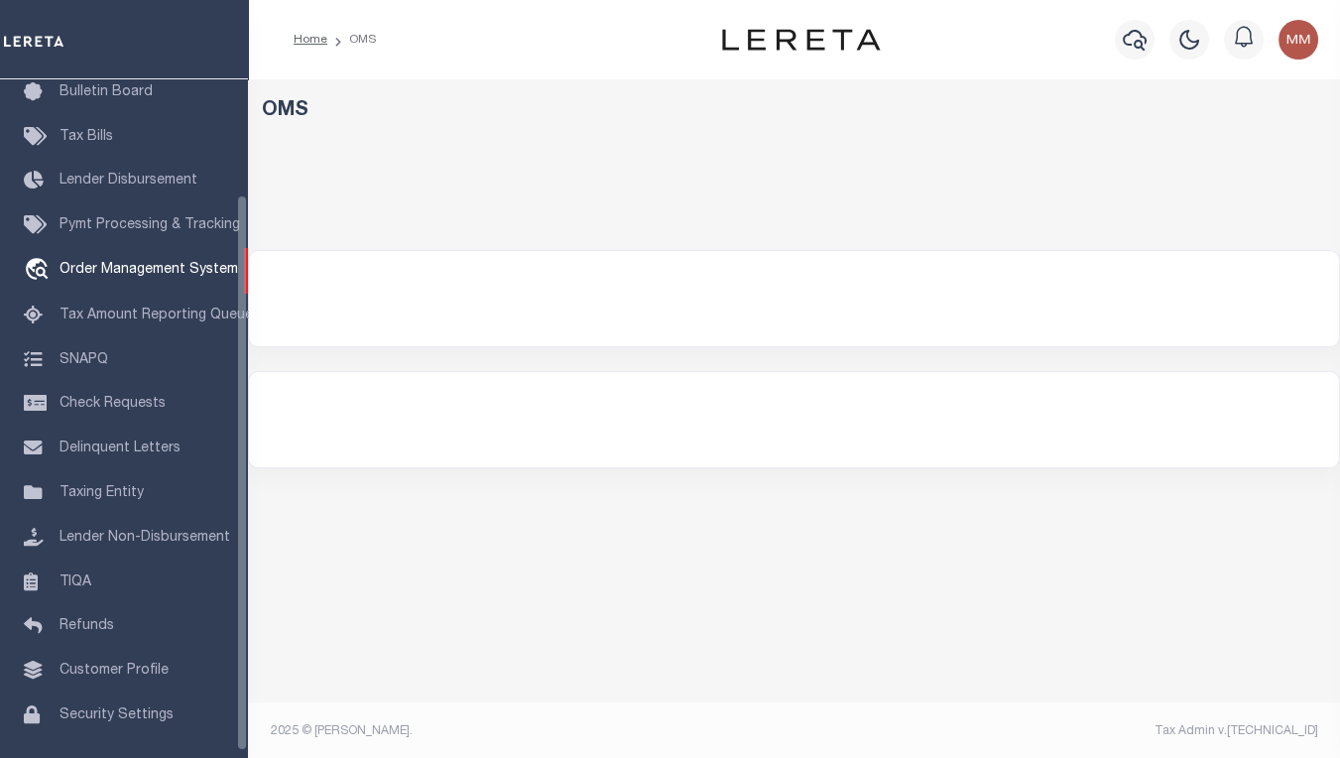
select select "200"
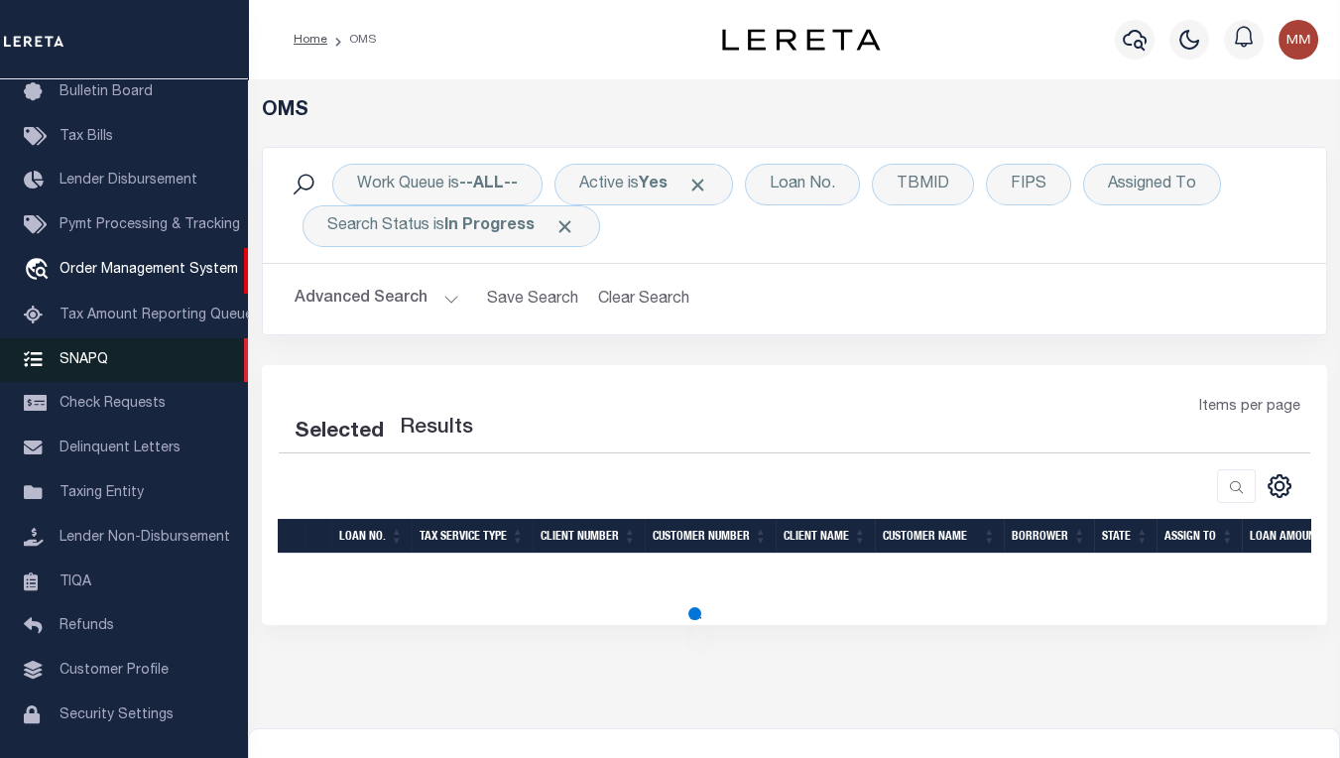
select select "200"
